Goal: Transaction & Acquisition: Purchase product/service

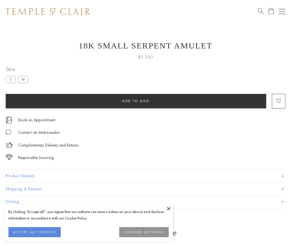
scroll to position [2, 0]
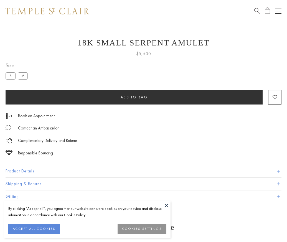
click at [134, 97] on span "Add to bag" at bounding box center [134, 97] width 27 height 5
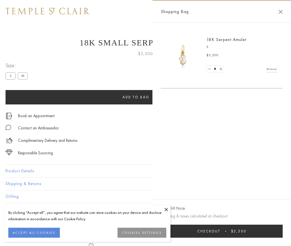
click at [236, 231] on button "Checkout $5,500" at bounding box center [222, 231] width 122 height 13
